Goal: Navigation & Orientation: Find specific page/section

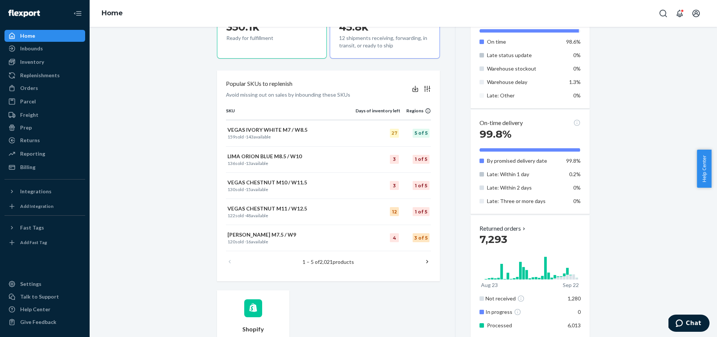
scroll to position [238, 0]
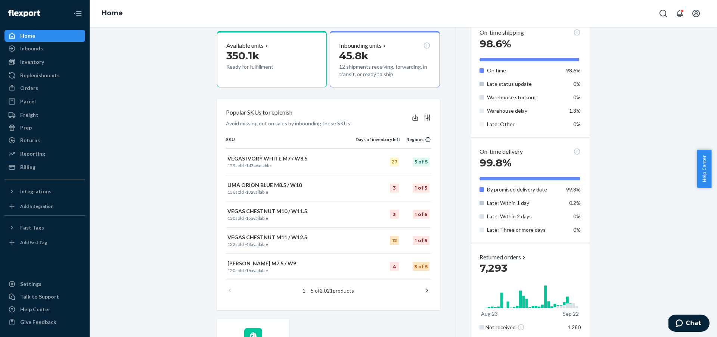
click at [51, 37] on div "Home" at bounding box center [44, 36] width 79 height 10
click at [65, 48] on div "Inbounds" at bounding box center [44, 48] width 79 height 10
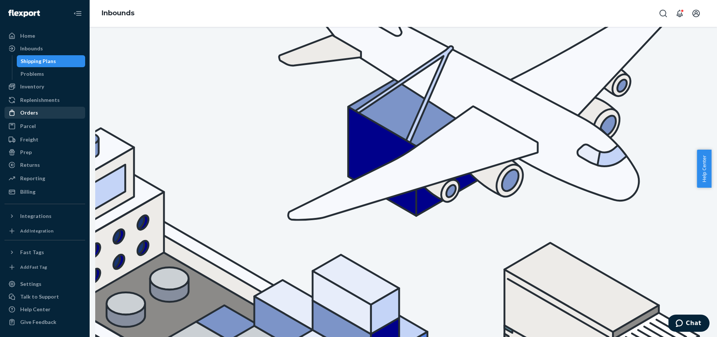
click at [73, 99] on div "Replenishments" at bounding box center [44, 100] width 79 height 10
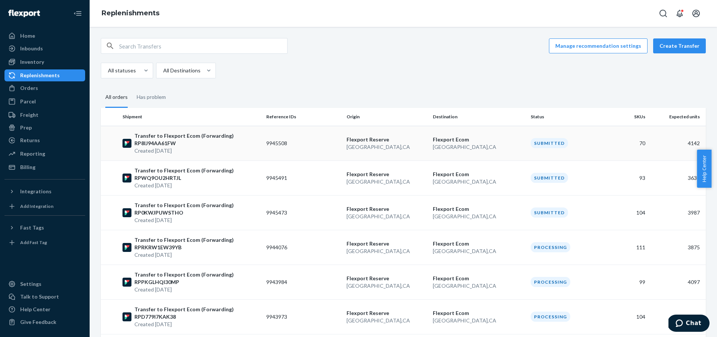
click at [317, 143] on td "9945508" at bounding box center [303, 143] width 80 height 35
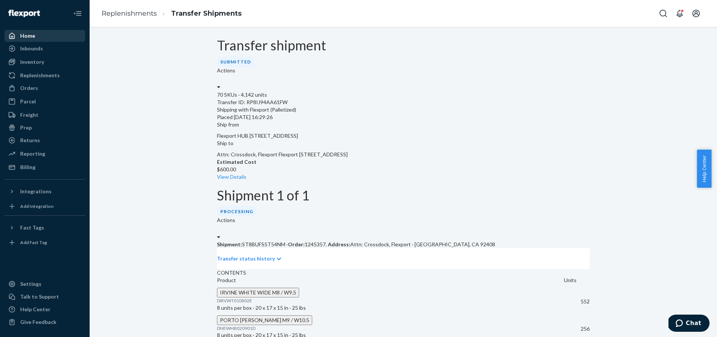
click at [54, 32] on div "Home" at bounding box center [44, 36] width 79 height 10
